Goal: Task Accomplishment & Management: Use online tool/utility

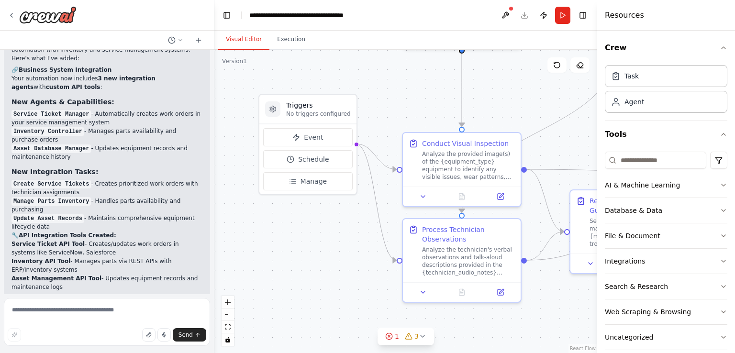
drag, startPoint x: 342, startPoint y: 130, endPoint x: 514, endPoint y: 90, distance: 177.1
click at [514, 90] on div ".deletable-edge-delete-btn { width: 20px; height: 20px; border: 0px solid #ffff…" at bounding box center [405, 201] width 383 height 303
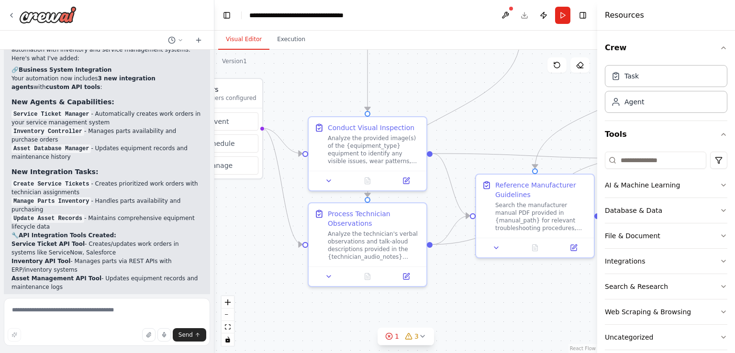
drag, startPoint x: 519, startPoint y: 99, endPoint x: 425, endPoint y: 83, distance: 95.6
click at [425, 83] on div ".deletable-edge-delete-btn { width: 20px; height: 20px; border: 0px solid #ffff…" at bounding box center [405, 201] width 383 height 303
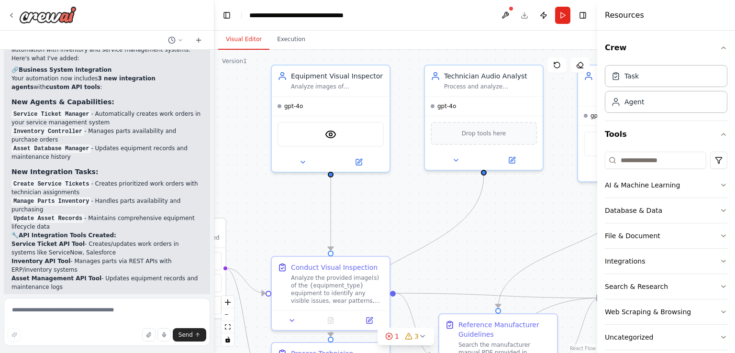
drag, startPoint x: 443, startPoint y: 75, endPoint x: 406, endPoint y: 215, distance: 144.5
click at [406, 215] on div ".deletable-edge-delete-btn { width: 20px; height: 20px; border: 0px solid #ffff…" at bounding box center [405, 201] width 383 height 303
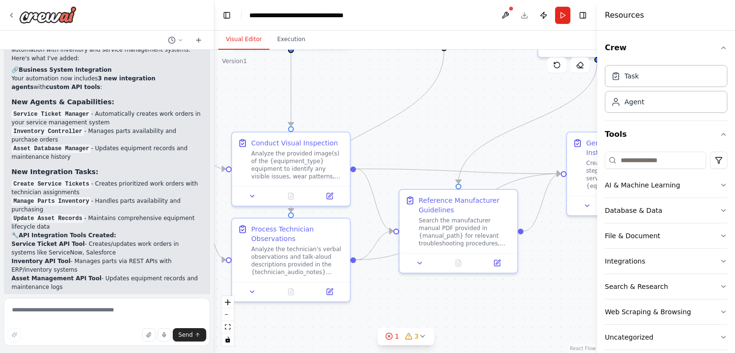
drag, startPoint x: 495, startPoint y: 232, endPoint x: 457, endPoint y: 107, distance: 129.9
click at [457, 107] on div ".deletable-edge-delete-btn { width: 20px; height: 20px; border: 0px solid #ffff…" at bounding box center [405, 201] width 383 height 303
click at [427, 92] on icon "Edge from 7bdcc7dc-7587-43ec-8267-53db578595f8 to 768a181f-f676-4953-b058-89f66…" at bounding box center [369, 131] width 153 height 162
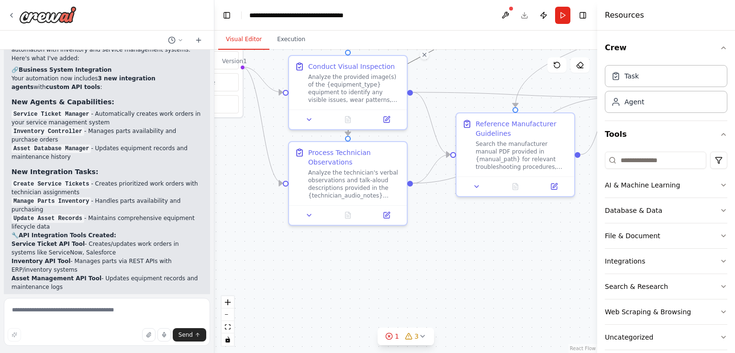
drag, startPoint x: 429, startPoint y: 150, endPoint x: 484, endPoint y: 73, distance: 94.0
click at [484, 73] on div ".deletable-edge-delete-btn { width: 20px; height: 20px; border: 0px solid #ffff…" at bounding box center [405, 201] width 383 height 303
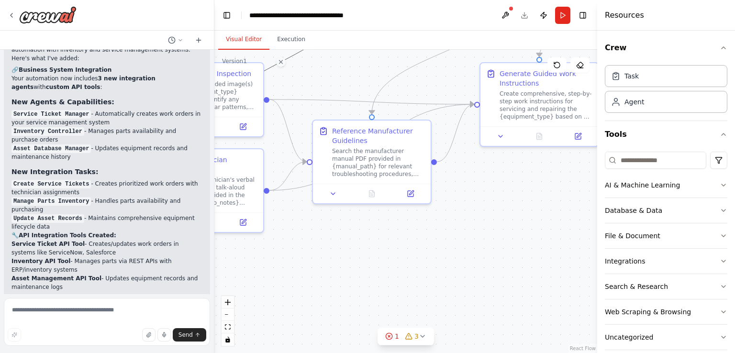
drag, startPoint x: 498, startPoint y: 218, endPoint x: 365, endPoint y: 206, distance: 132.6
click at [354, 224] on div ".deletable-edge-delete-btn { width: 20px; height: 20px; border: 0px solid #ffff…" at bounding box center [405, 201] width 383 height 303
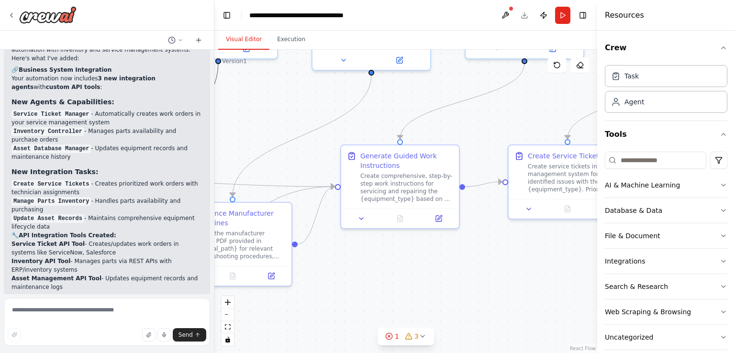
drag, startPoint x: 509, startPoint y: 175, endPoint x: 370, endPoint y: 258, distance: 162.0
click at [370, 258] on div ".deletable-edge-delete-btn { width: 20px; height: 20px; border: 0px solid #ffff…" at bounding box center [405, 201] width 383 height 303
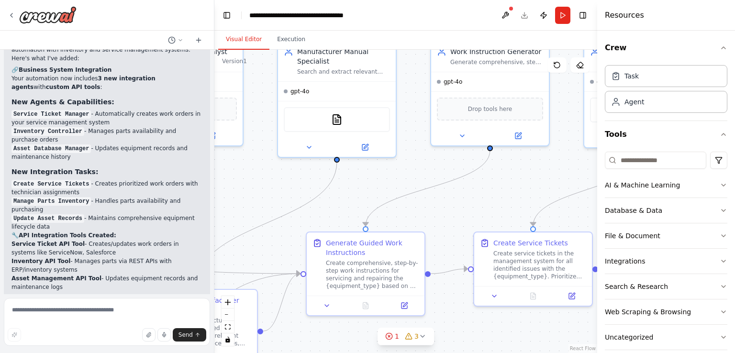
drag, startPoint x: 488, startPoint y: 130, endPoint x: 457, endPoint y: 204, distance: 80.7
click at [457, 204] on div ".deletable-edge-delete-btn { width: 20px; height: 20px; border: 0px solid #ffff…" at bounding box center [405, 201] width 383 height 303
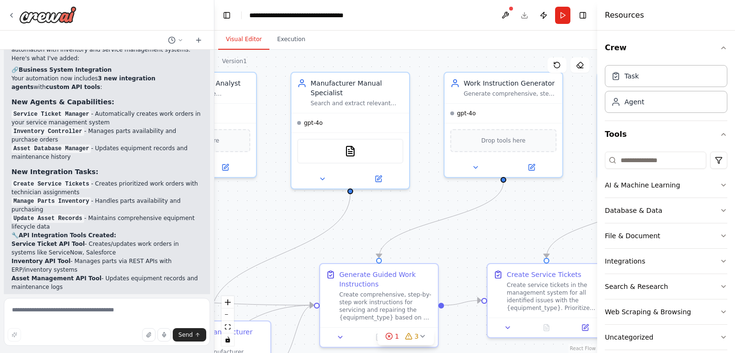
drag, startPoint x: 404, startPoint y: 183, endPoint x: 418, endPoint y: 214, distance: 34.3
click at [418, 214] on div ".deletable-edge-delete-btn { width: 20px; height: 20px; border: 0px solid #ffff…" at bounding box center [405, 201] width 383 height 303
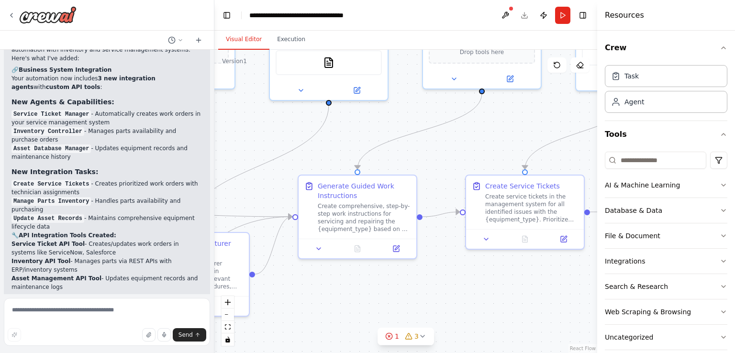
drag, startPoint x: 468, startPoint y: 241, endPoint x: 447, endPoint y: 152, distance: 91.1
click at [447, 152] on div ".deletable-edge-delete-btn { width: 20px; height: 20px; border: 0px solid #ffff…" at bounding box center [405, 201] width 383 height 303
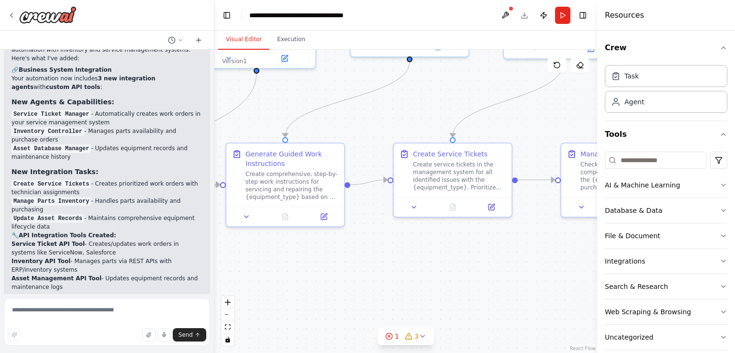
drag, startPoint x: 498, startPoint y: 149, endPoint x: 425, endPoint y: 117, distance: 79.5
click at [425, 117] on div ".deletable-edge-delete-btn { width: 20px; height: 20px; border: 0px solid #ffff…" at bounding box center [405, 201] width 383 height 303
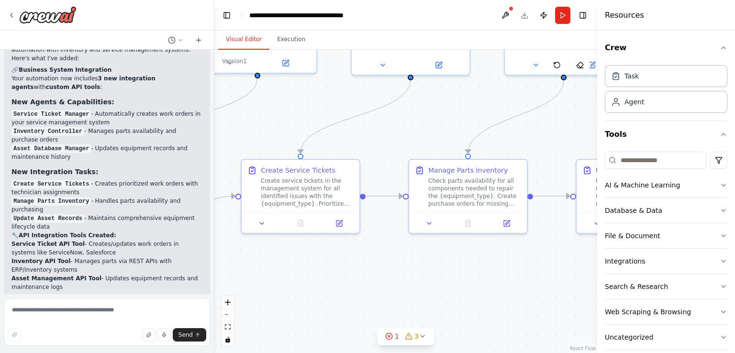
drag, startPoint x: 534, startPoint y: 118, endPoint x: 391, endPoint y: 133, distance: 143.4
click at [391, 133] on div ".deletable-edge-delete-btn { width: 20px; height: 20px; border: 0px solid #ffff…" at bounding box center [405, 201] width 383 height 303
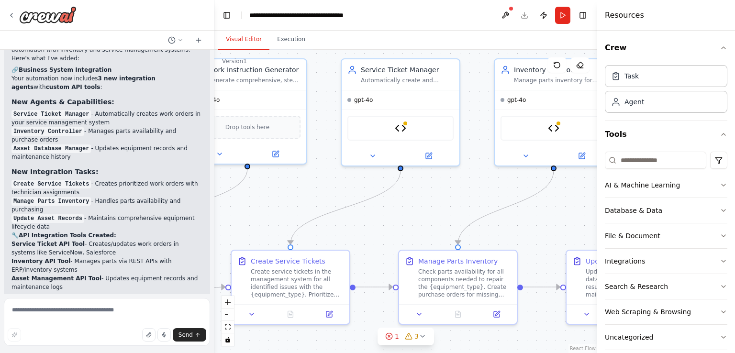
drag, startPoint x: 454, startPoint y: 126, endPoint x: 443, endPoint y: 217, distance: 91.6
click at [443, 217] on div ".deletable-edge-delete-btn { width: 20px; height: 20px; border: 0px solid #ffff…" at bounding box center [405, 201] width 383 height 303
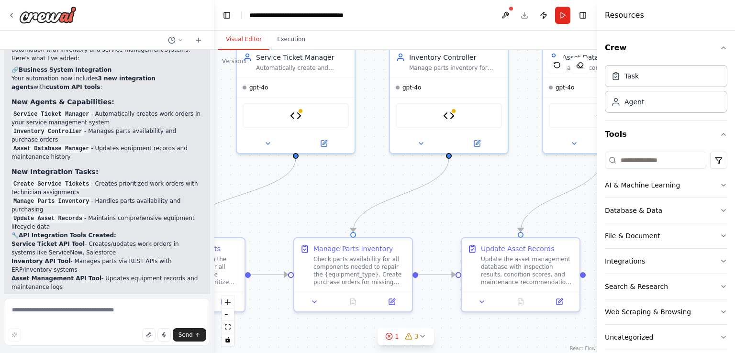
drag, startPoint x: 466, startPoint y: 177, endPoint x: 362, endPoint y: 160, distance: 105.2
click at [362, 160] on div ".deletable-edge-delete-btn { width: 20px; height: 20px; border: 0px solid #ffff…" at bounding box center [405, 201] width 383 height 303
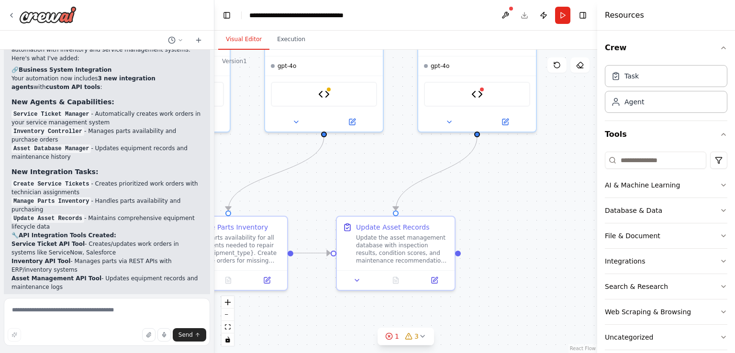
drag, startPoint x: 500, startPoint y: 187, endPoint x: 367, endPoint y: 164, distance: 134.6
click at [367, 164] on div ".deletable-edge-delete-btn { width: 20px; height: 20px; border: 0px solid #ffff…" at bounding box center [405, 201] width 383 height 303
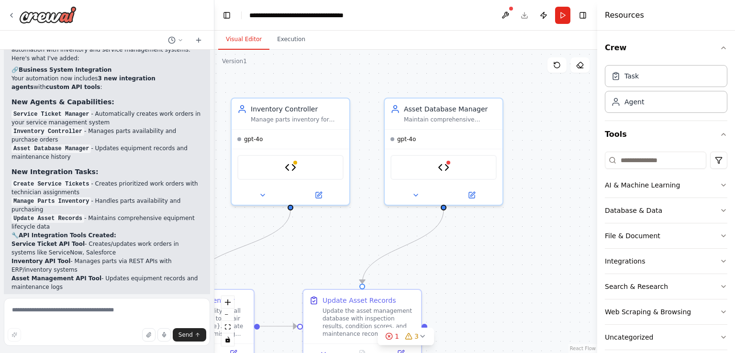
drag, startPoint x: 448, startPoint y: 188, endPoint x: 422, endPoint y: 263, distance: 79.4
click at [422, 263] on div ".deletable-edge-delete-btn { width: 20px; height: 20px; border: 0px solid #ffff…" at bounding box center [405, 201] width 383 height 303
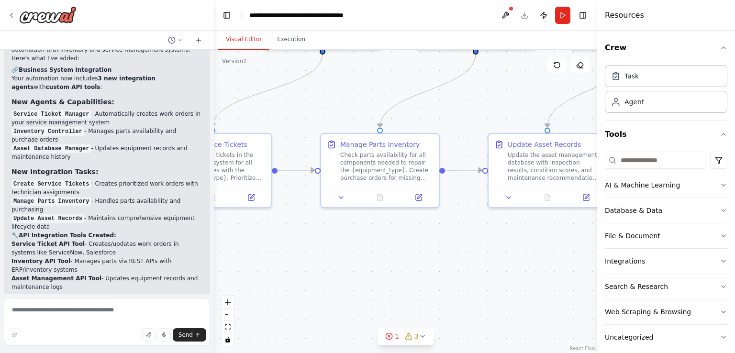
drag, startPoint x: 316, startPoint y: 253, endPoint x: 501, endPoint y: 97, distance: 242.1
click at [501, 97] on div ".deletable-edge-delete-btn { width: 20px; height: 20px; border: 0px solid #ffff…" at bounding box center [405, 201] width 383 height 303
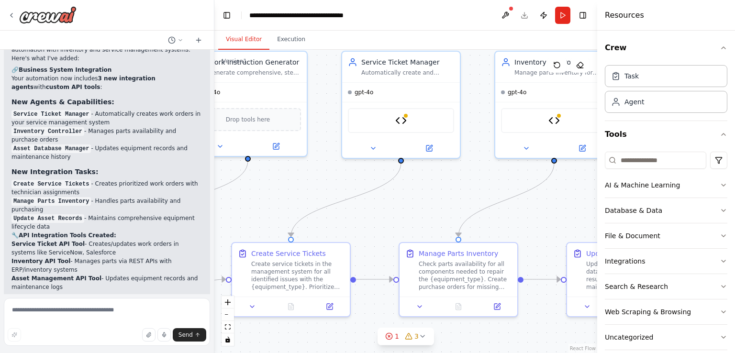
drag, startPoint x: 410, startPoint y: 135, endPoint x: 435, endPoint y: 216, distance: 84.9
click at [435, 216] on div ".deletable-edge-delete-btn { width: 20px; height: 20px; border: 0px solid #ffff…" at bounding box center [405, 201] width 383 height 303
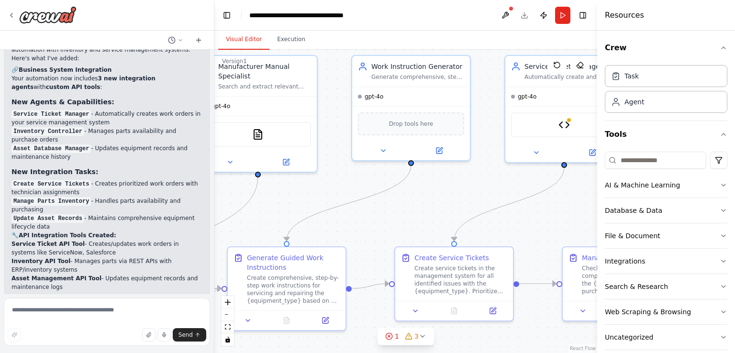
drag, startPoint x: 298, startPoint y: 211, endPoint x: 460, endPoint y: 205, distance: 162.3
click at [460, 205] on div ".deletable-edge-delete-btn { width: 20px; height: 20px; border: 0px solid #ffff…" at bounding box center [405, 201] width 383 height 303
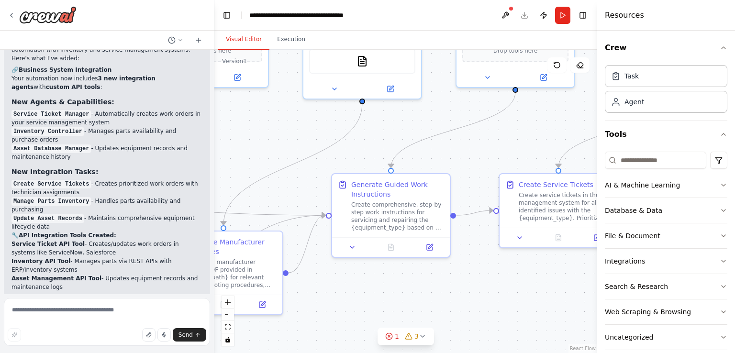
drag, startPoint x: 311, startPoint y: 195, endPoint x: 415, endPoint y: 122, distance: 127.1
click at [415, 122] on div ".deletable-edge-delete-btn { width: 20px; height: 20px; border: 0px solid #ffff…" at bounding box center [405, 201] width 383 height 303
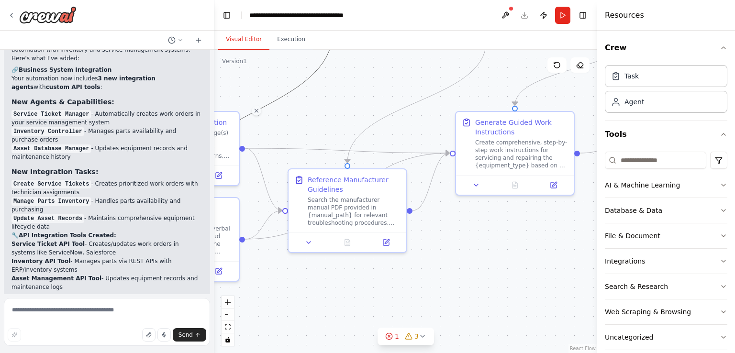
drag, startPoint x: 354, startPoint y: 144, endPoint x: 478, endPoint y: 82, distance: 138.6
click at [478, 82] on div ".deletable-edge-delete-btn { width: 20px; height: 20px; border: 0px solid #ffff…" at bounding box center [405, 201] width 383 height 303
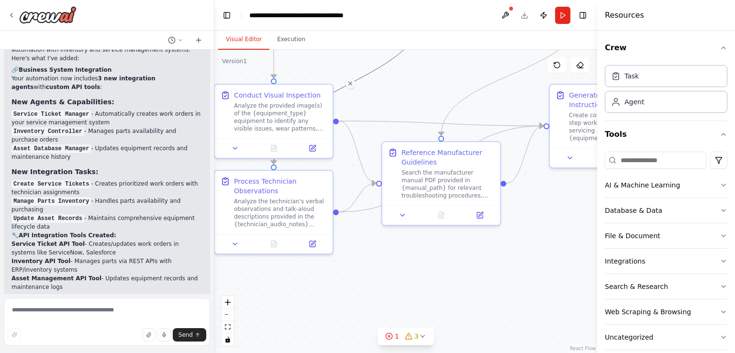
drag, startPoint x: 469, startPoint y: 233, endPoint x: 563, endPoint y: 205, distance: 97.7
click at [563, 205] on div ".deletable-edge-delete-btn { width: 20px; height: 20px; border: 0px solid #ffff…" at bounding box center [405, 201] width 383 height 303
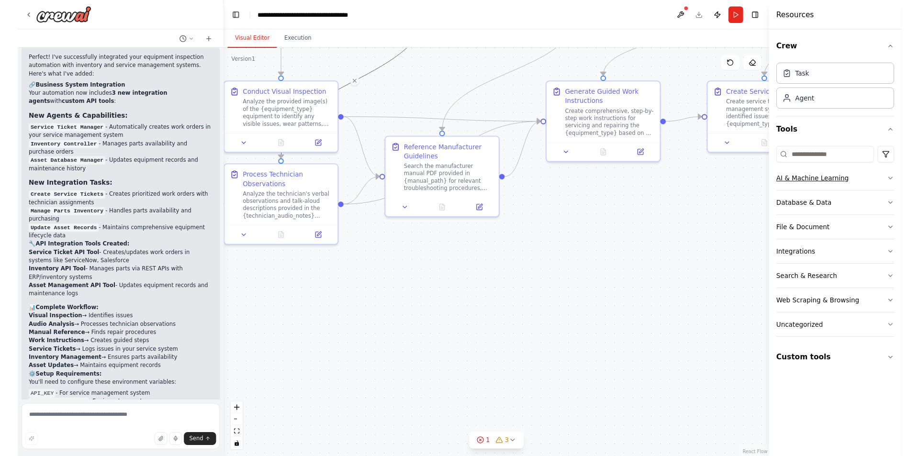
scroll to position [3477, 0]
